Goal: Information Seeking & Learning: Learn about a topic

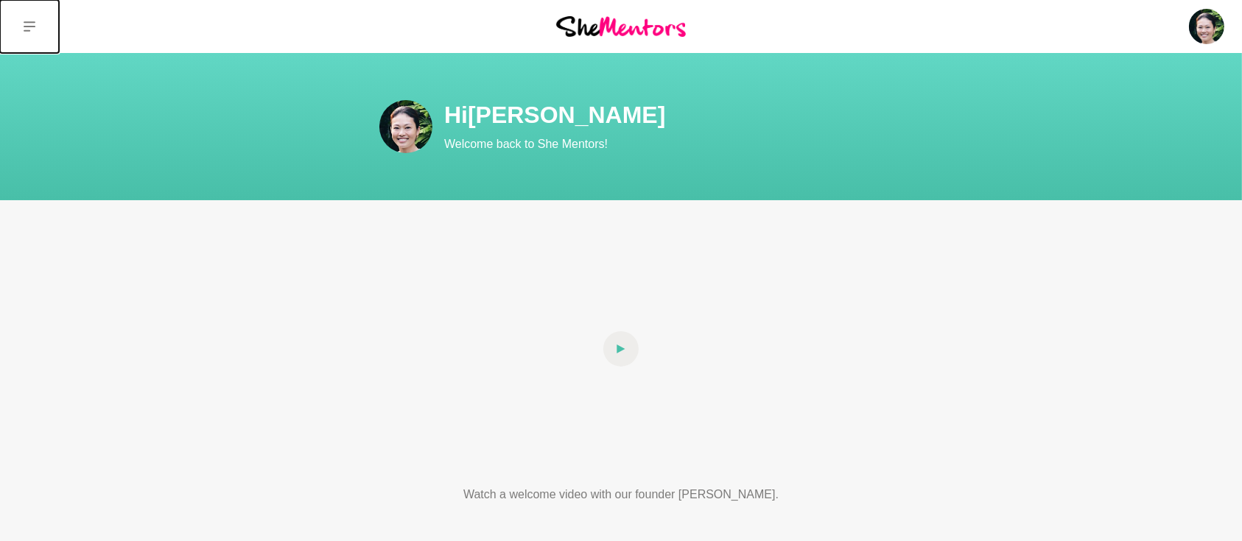
click at [29, 24] on icon at bounding box center [30, 27] width 12 height 12
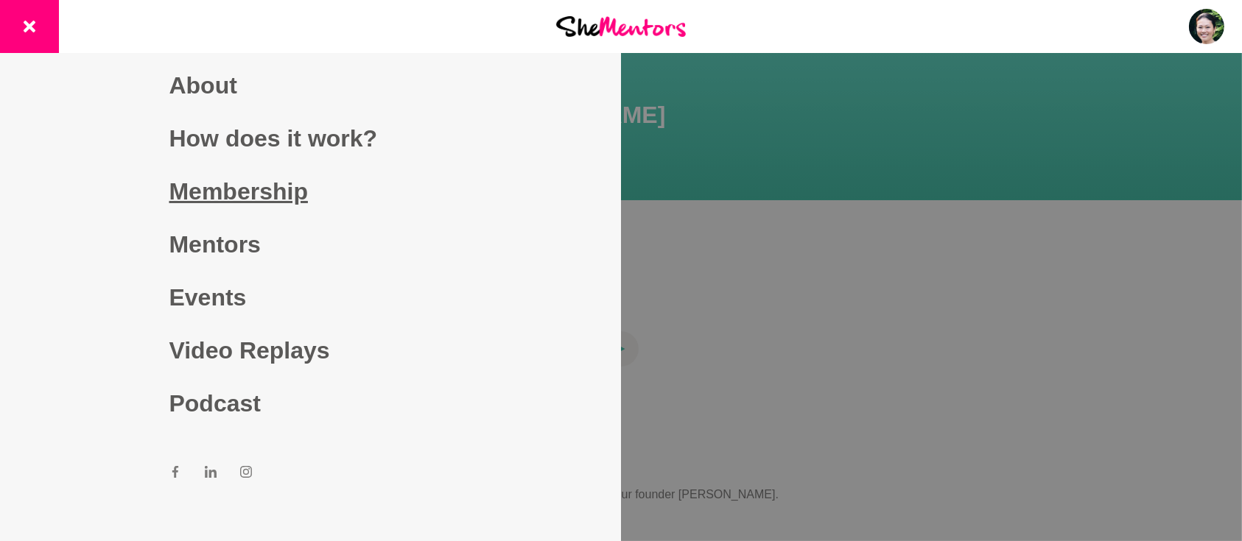
click at [232, 196] on link "Membership" at bounding box center [310, 191] width 283 height 53
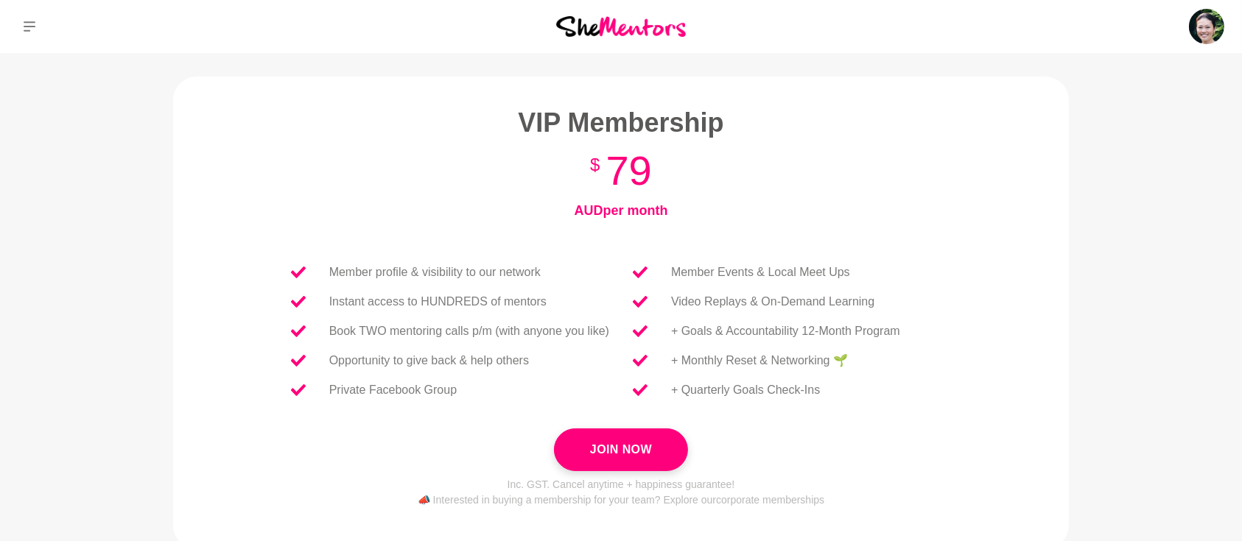
click at [22, 23] on button at bounding box center [29, 26] width 59 height 53
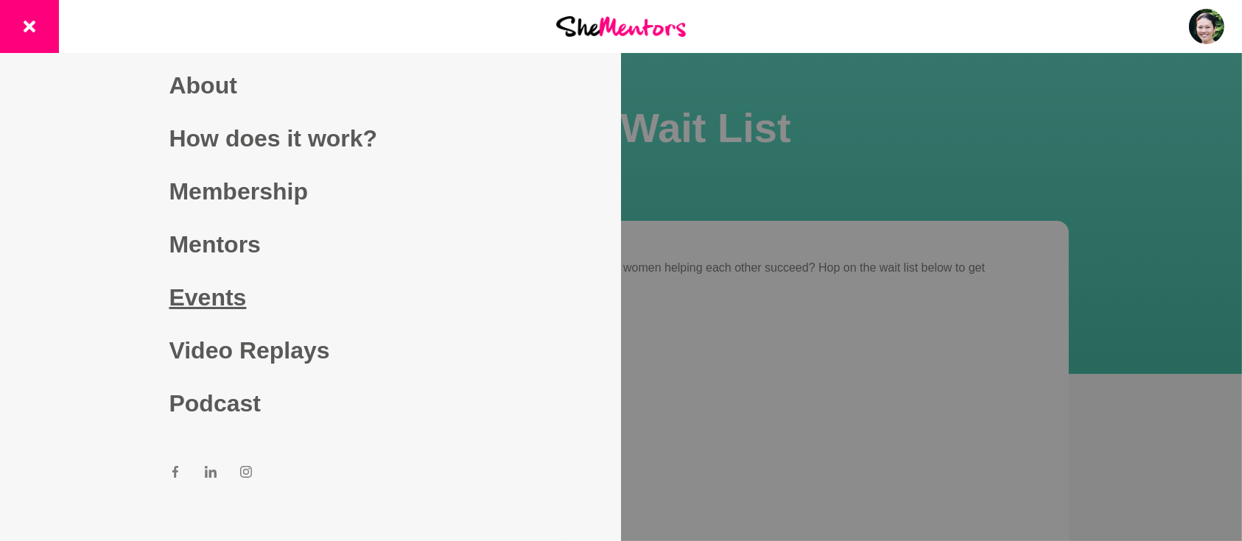
click at [214, 290] on link "Events" at bounding box center [310, 297] width 283 height 53
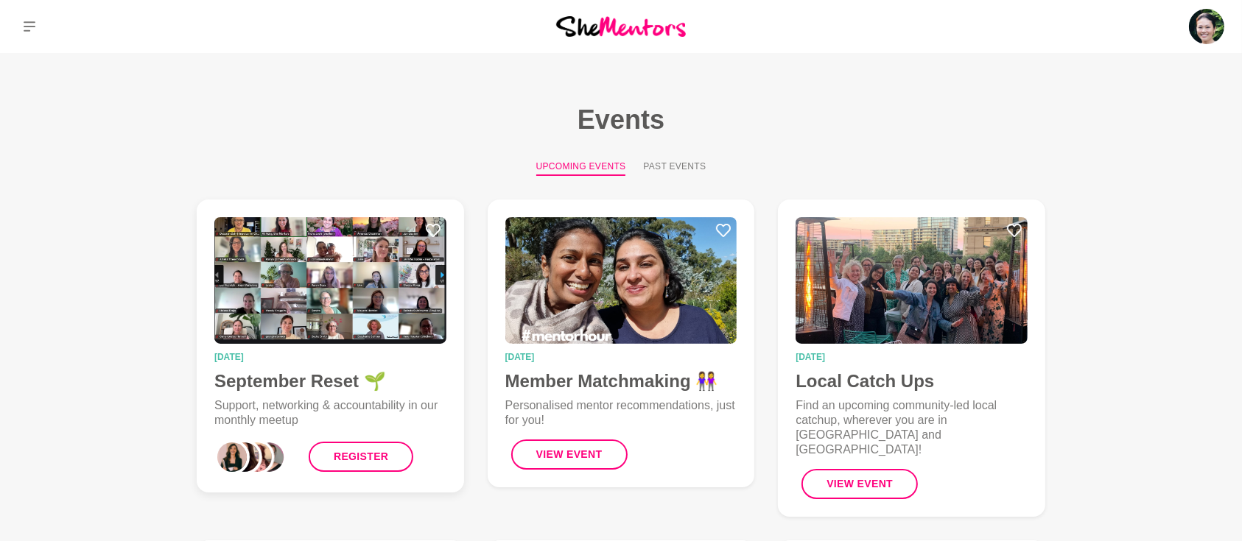
click at [277, 376] on h4 "September Reset 🌱" at bounding box center [330, 382] width 232 height 22
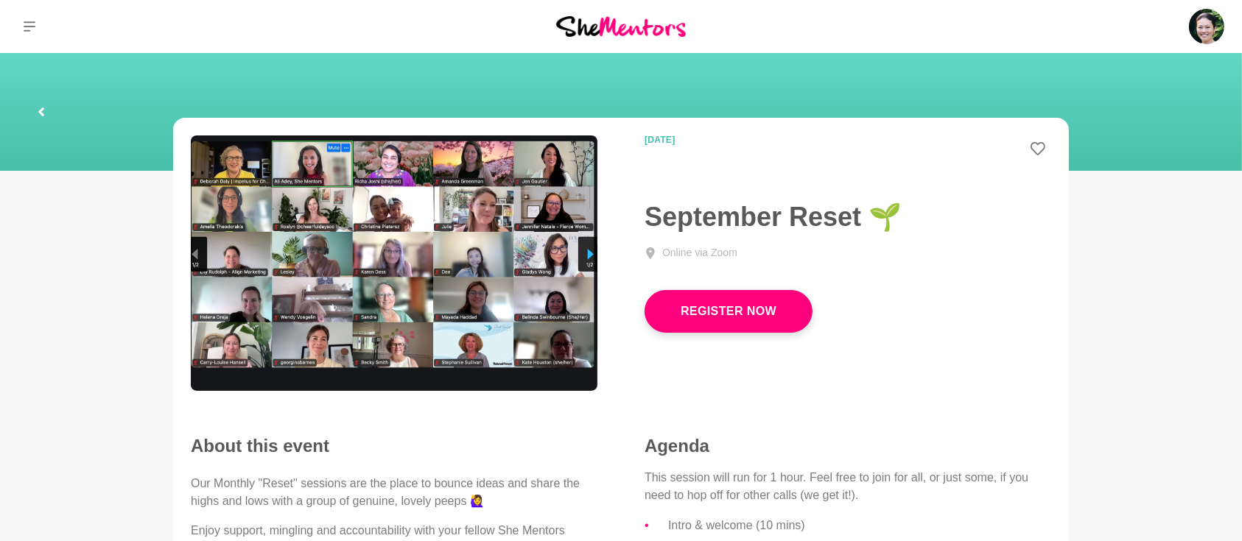
click at [331, 38] on div at bounding box center [207, 26] width 414 height 53
click at [32, 108] on link at bounding box center [41, 111] width 47 height 47
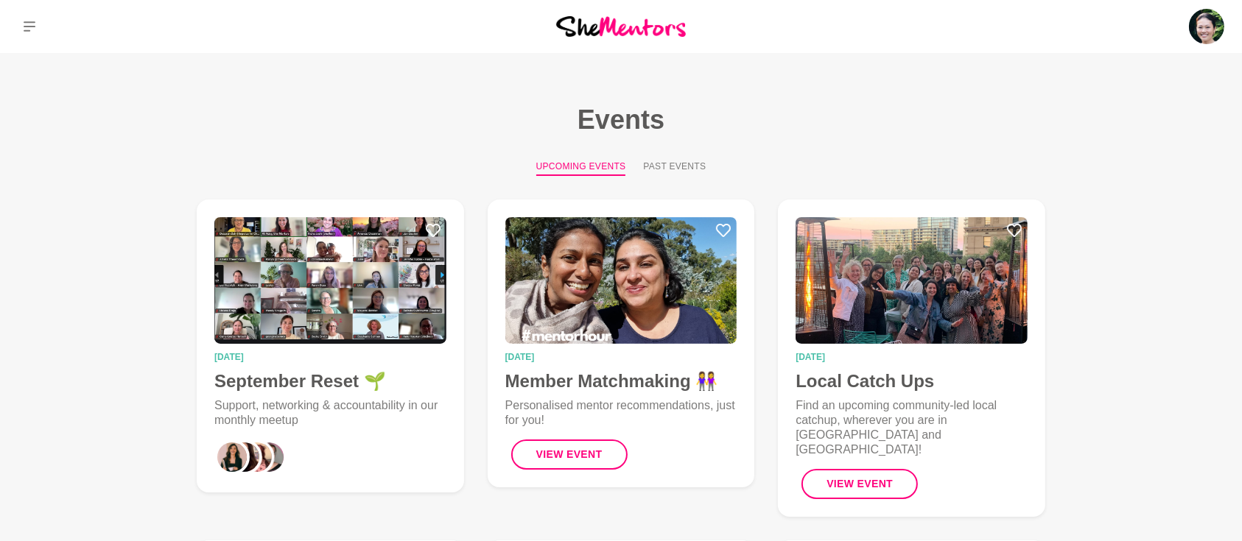
click at [43, 109] on main "Events Upcoming Events Past Events 01 October 2025 September Reset 🌱 Support, n…" at bounding box center [621, 481] width 1242 height 856
click at [29, 18] on button at bounding box center [29, 26] width 59 height 53
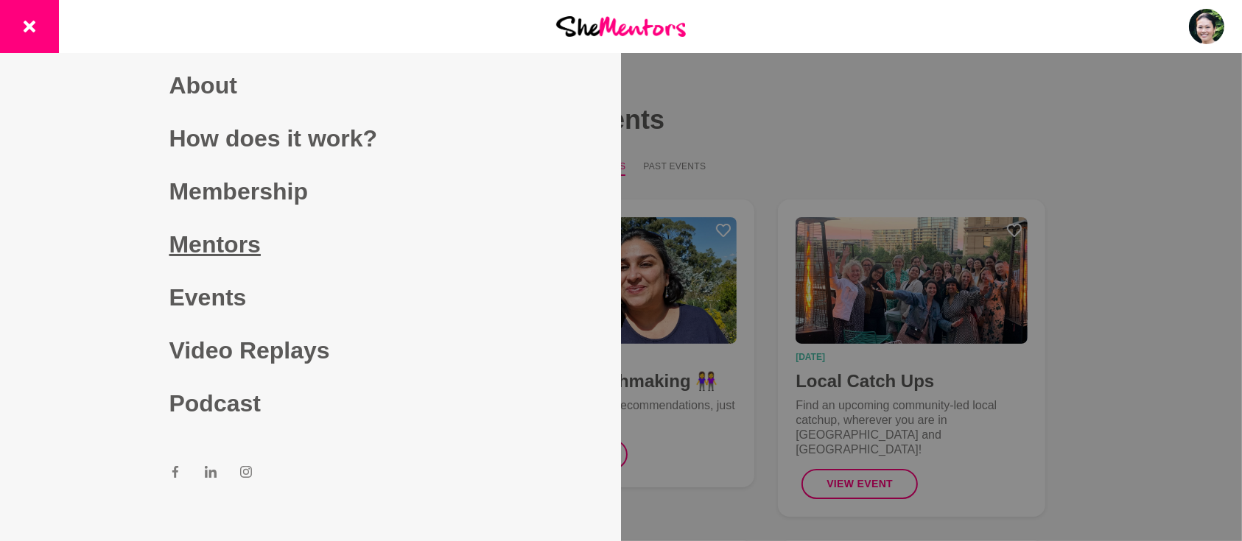
click at [226, 256] on link "Mentors" at bounding box center [310, 244] width 283 height 53
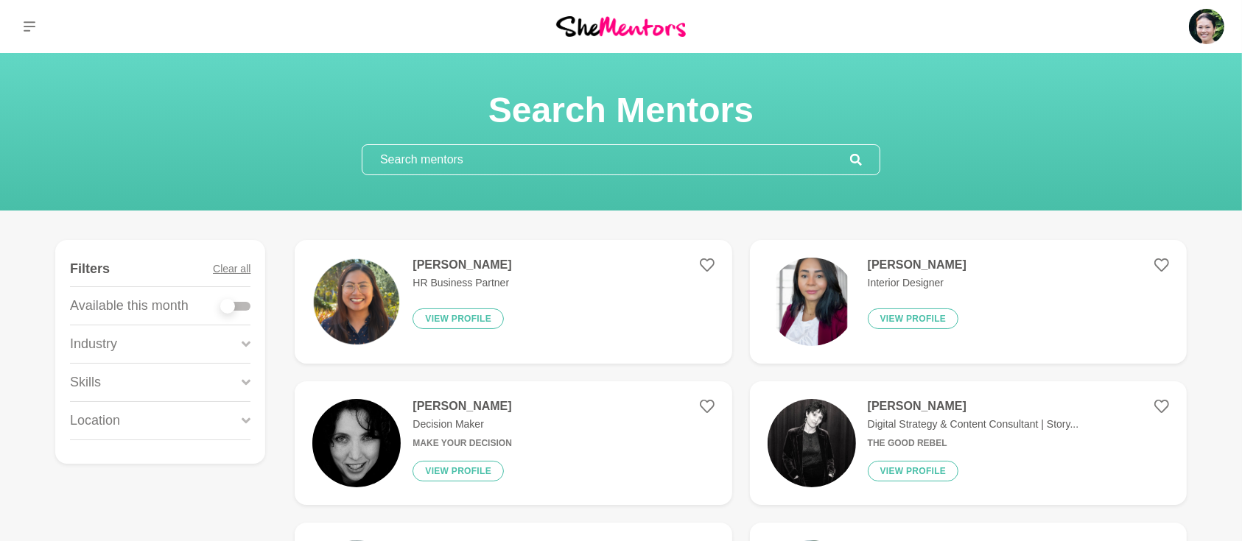
click at [248, 303] on div at bounding box center [235, 306] width 29 height 9
checkbox input "true"
click at [253, 306] on figure "Filters Clear all Available this month Industry Accounting Administration Admin…" at bounding box center [160, 352] width 210 height 224
click at [247, 308] on div at bounding box center [235, 306] width 29 height 9
checkbox input "true"
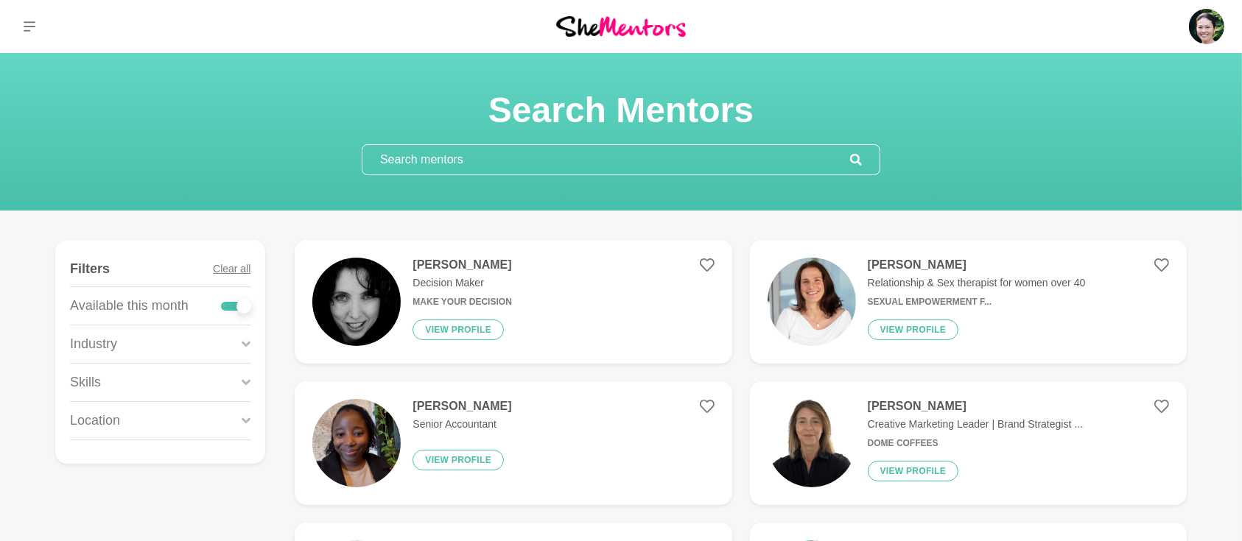
click at [246, 387] on icon at bounding box center [246, 383] width 9 height 20
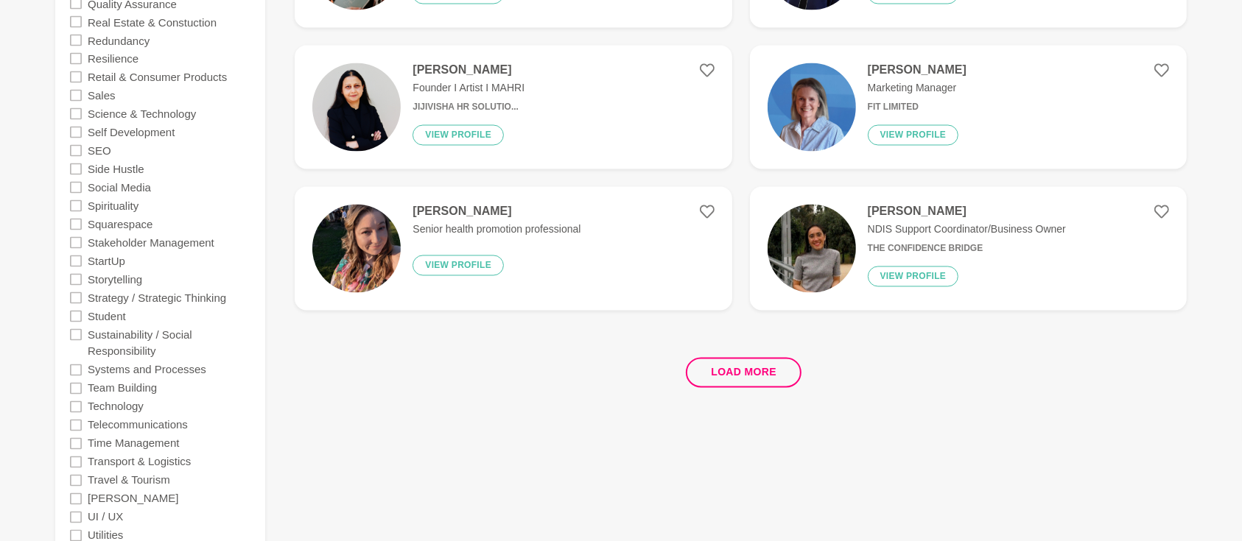
scroll to position [2750, 0]
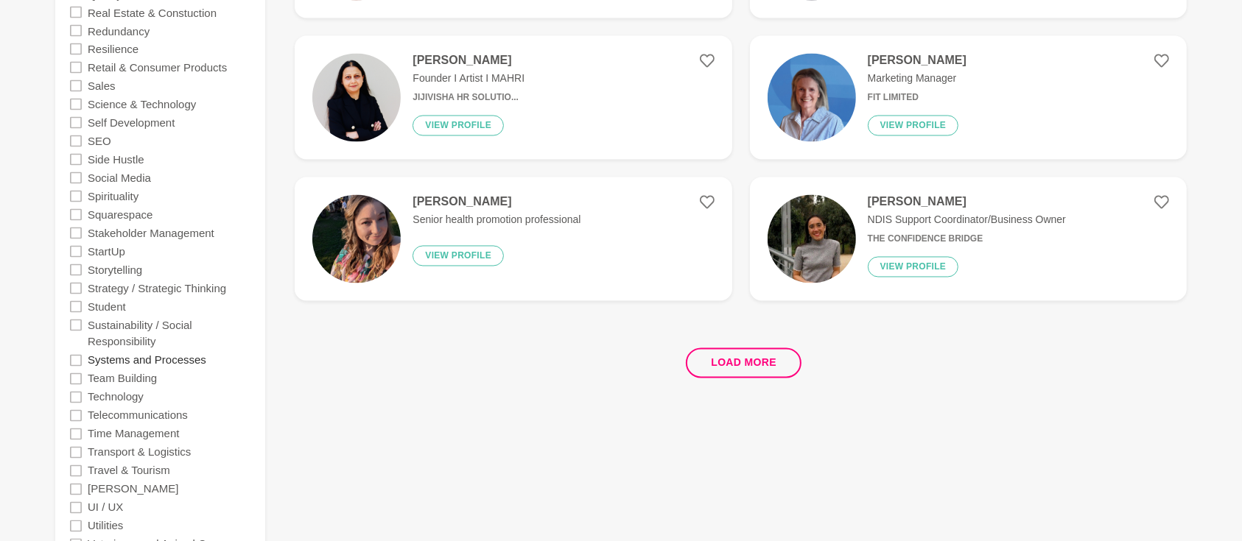
click at [115, 362] on label "Systems and Processes" at bounding box center [147, 360] width 119 height 18
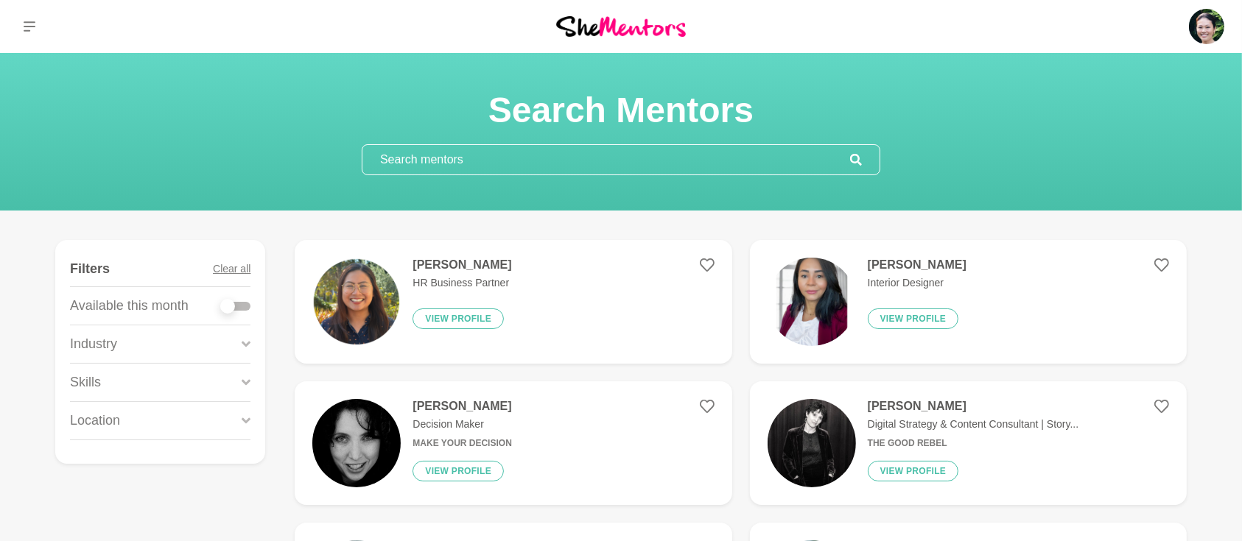
click at [250, 307] on div at bounding box center [235, 306] width 29 height 9
checkbox input "true"
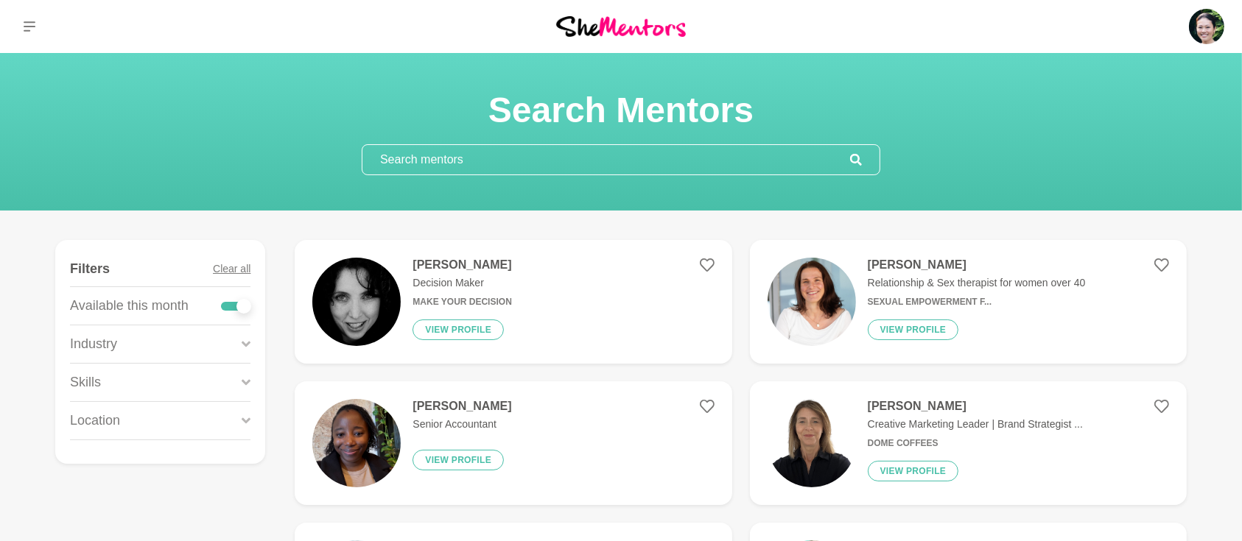
click at [248, 370] on div "Skills" at bounding box center [160, 383] width 180 height 38
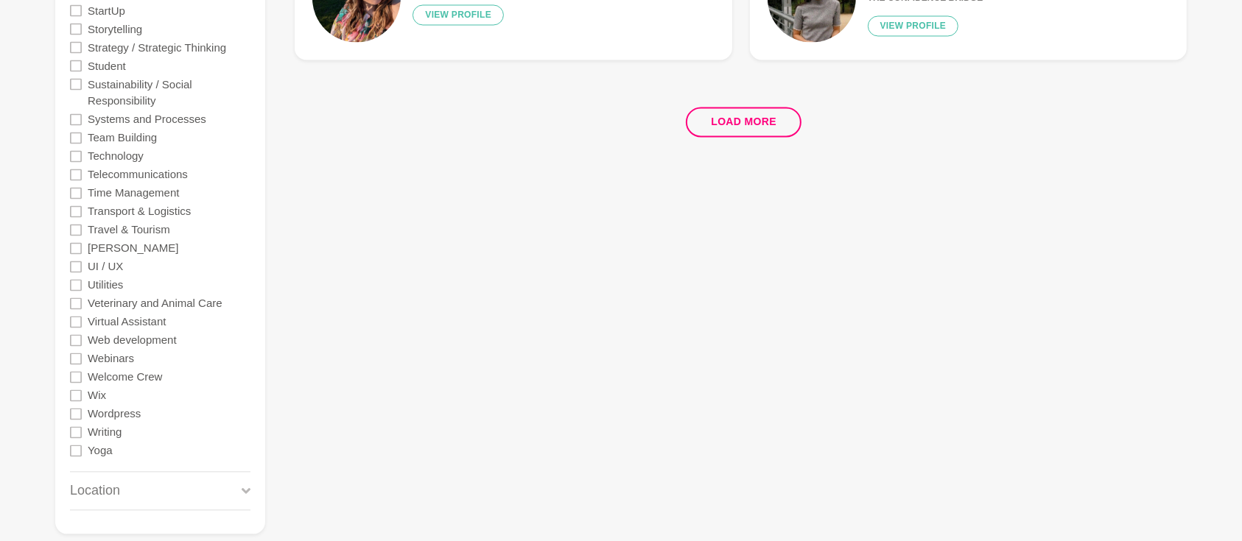
scroll to position [2881, 0]
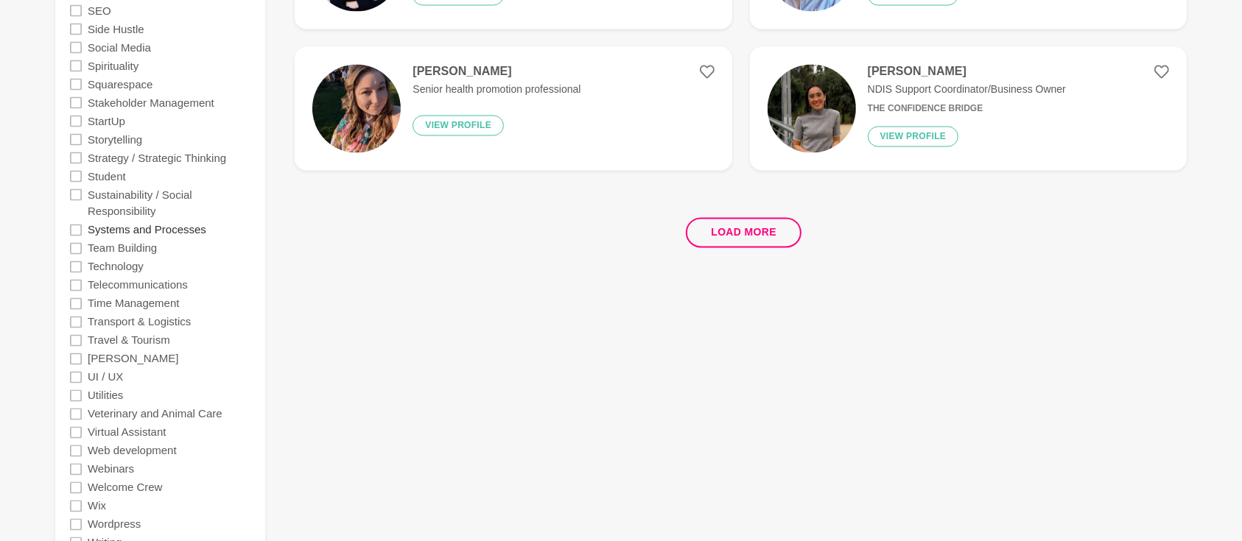
click at [142, 229] on label "Systems and Processes" at bounding box center [147, 229] width 119 height 18
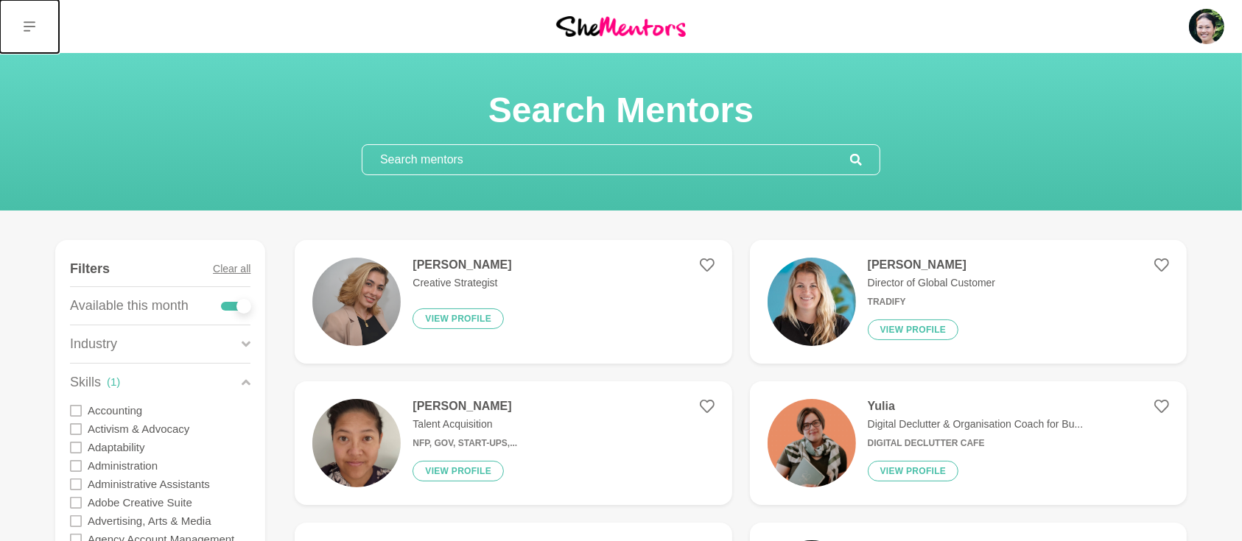
click at [27, 29] on icon at bounding box center [30, 27] width 12 height 12
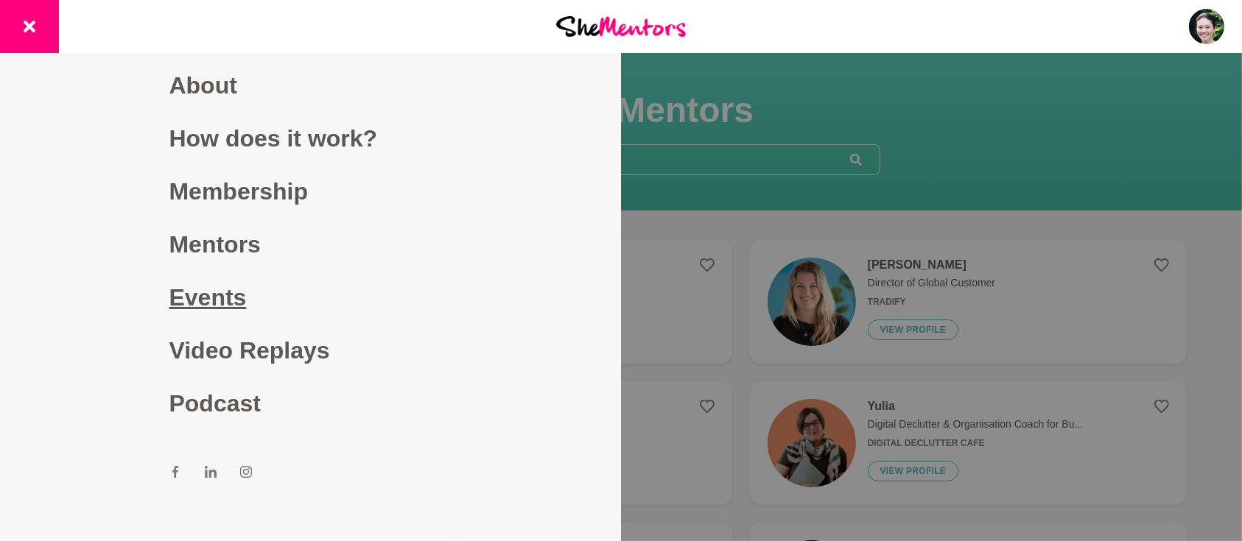
click at [208, 301] on link "Events" at bounding box center [310, 297] width 283 height 53
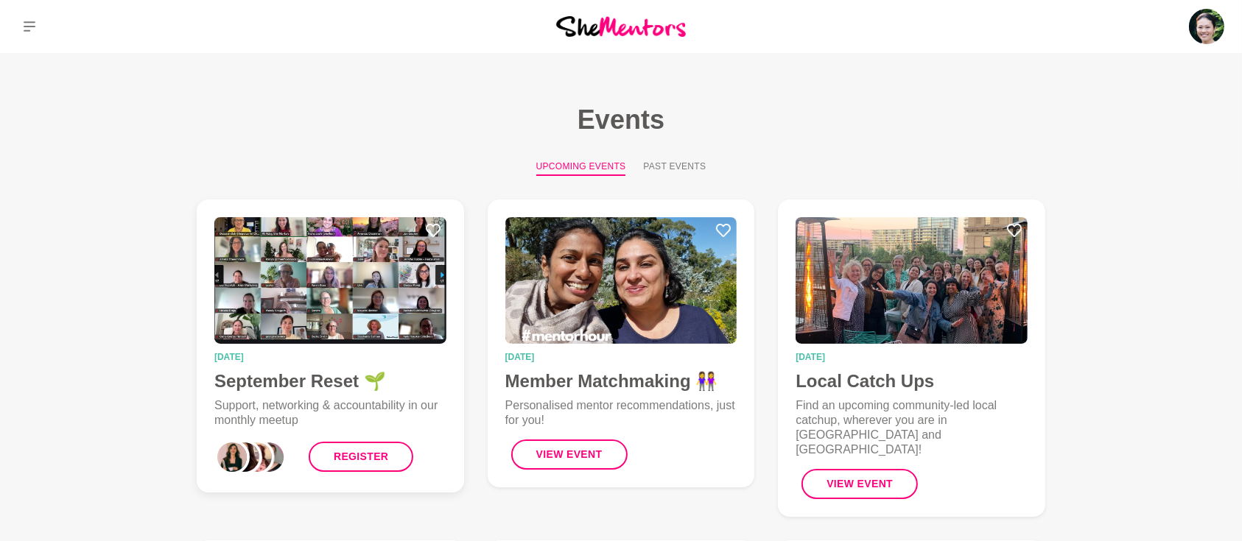
click at [267, 348] on figure "01 October 2025 September Reset 🌱 Support, networking & accountability in our m…" at bounding box center [330, 346] width 267 height 293
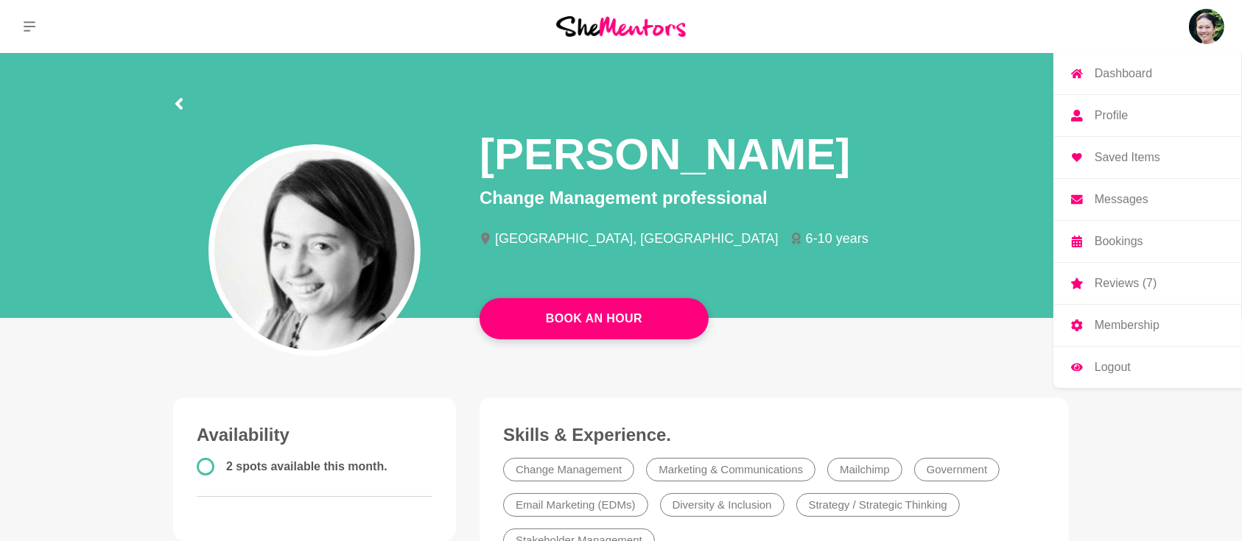
drag, startPoint x: 1108, startPoint y: 333, endPoint x: 1098, endPoint y: 334, distance: 9.6
click at [1108, 333] on link "Membership" at bounding box center [1147, 325] width 189 height 41
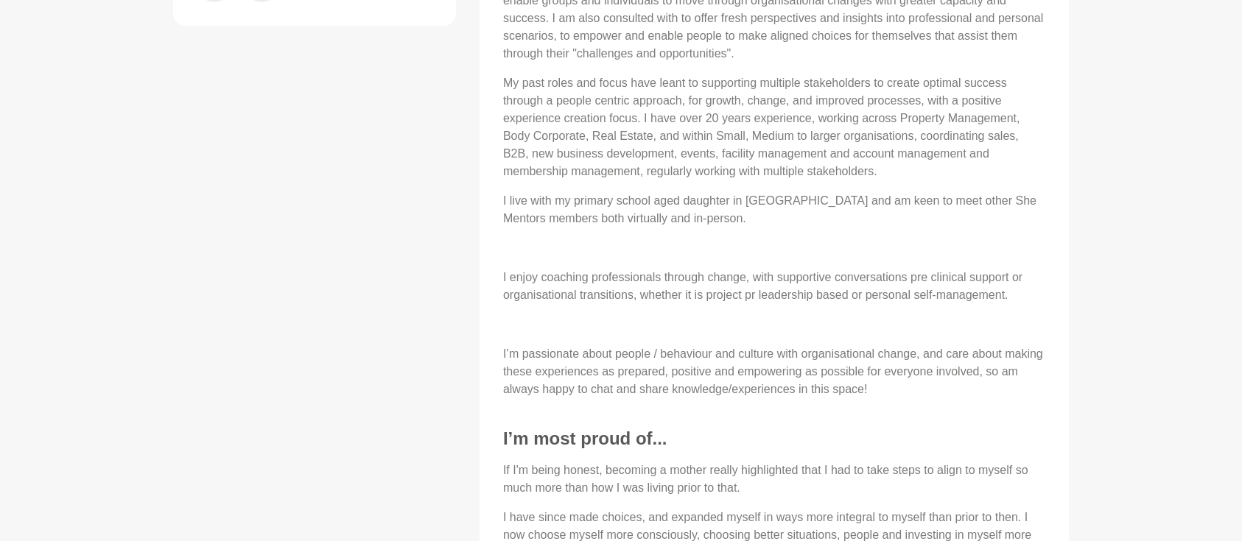
scroll to position [916, 0]
